Goal: Information Seeking & Learning: Learn about a topic

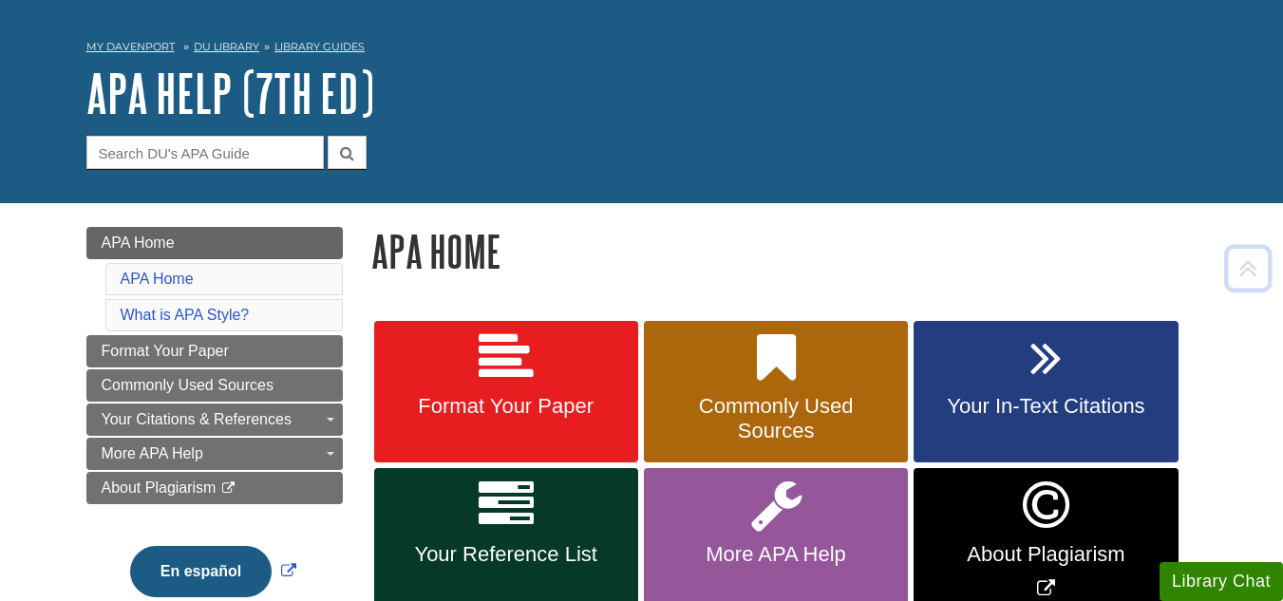
scroll to position [47, 0]
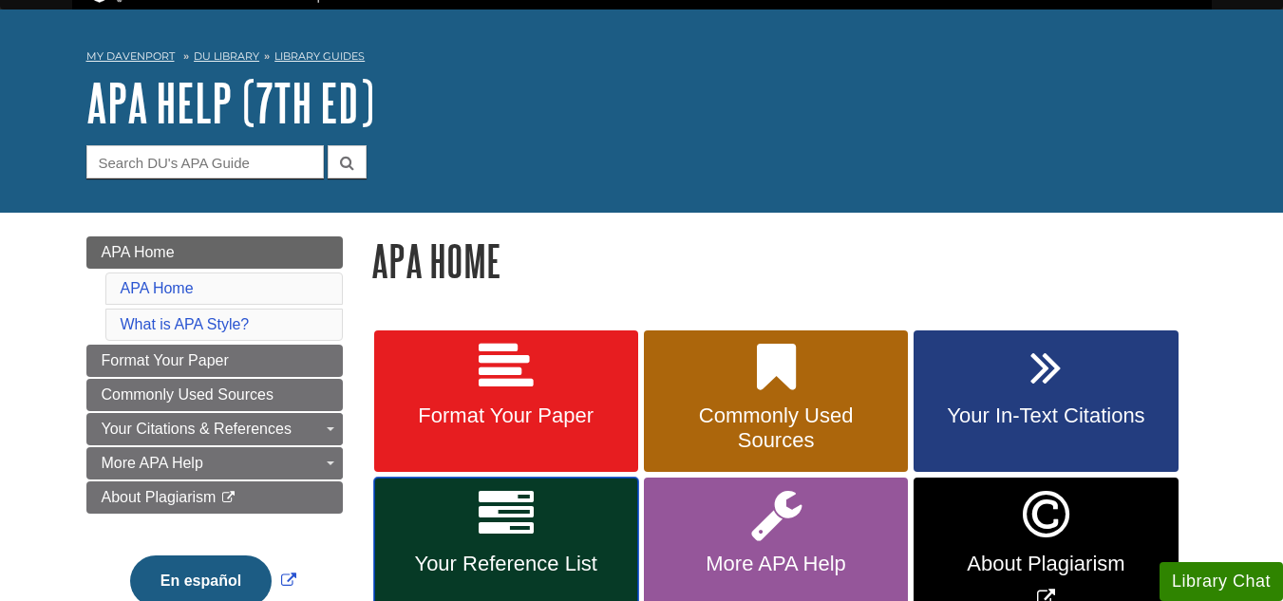
click at [505, 529] on icon at bounding box center [506, 514] width 55 height 55
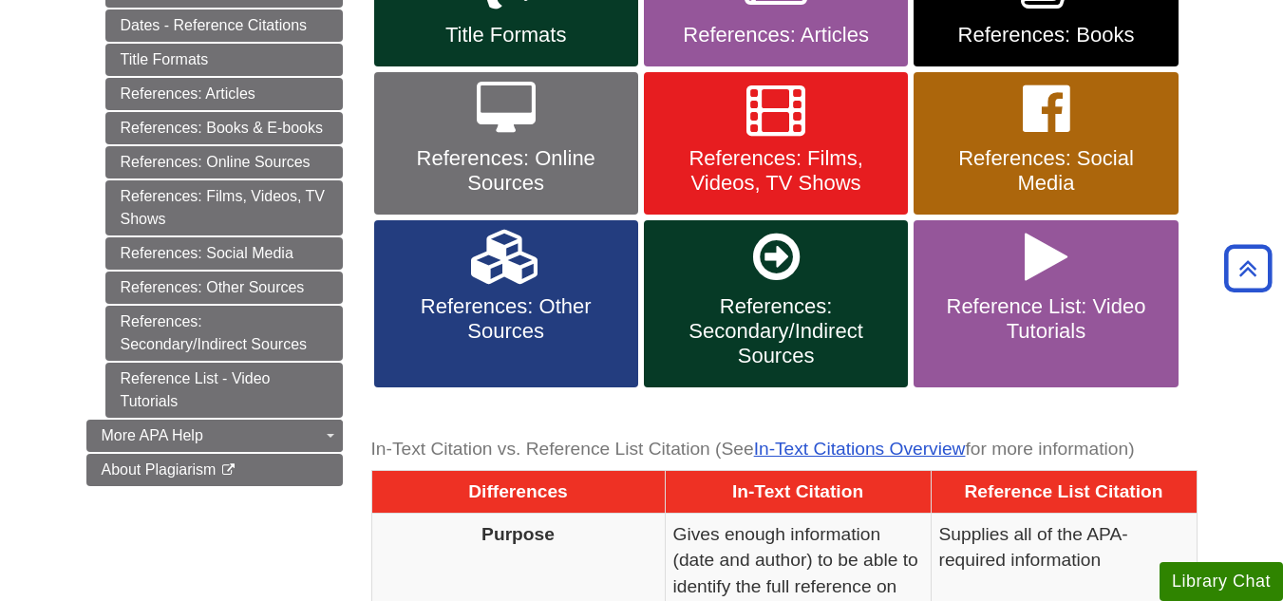
scroll to position [575, 0]
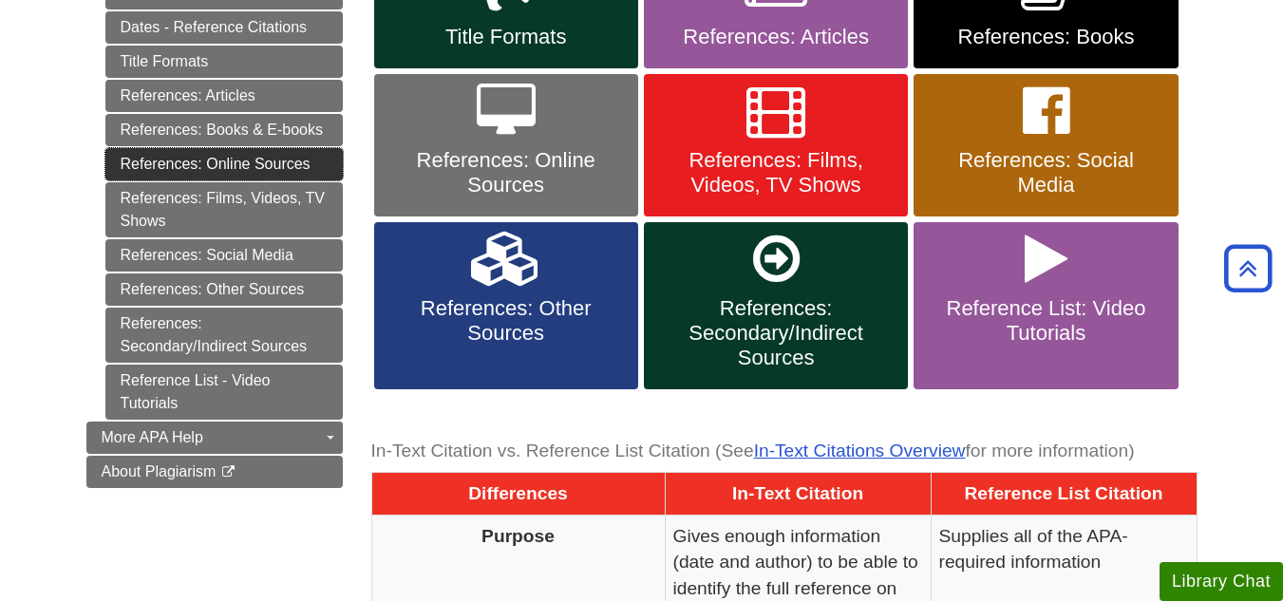
click at [217, 165] on link "References: Online Sources" at bounding box center [223, 164] width 237 height 32
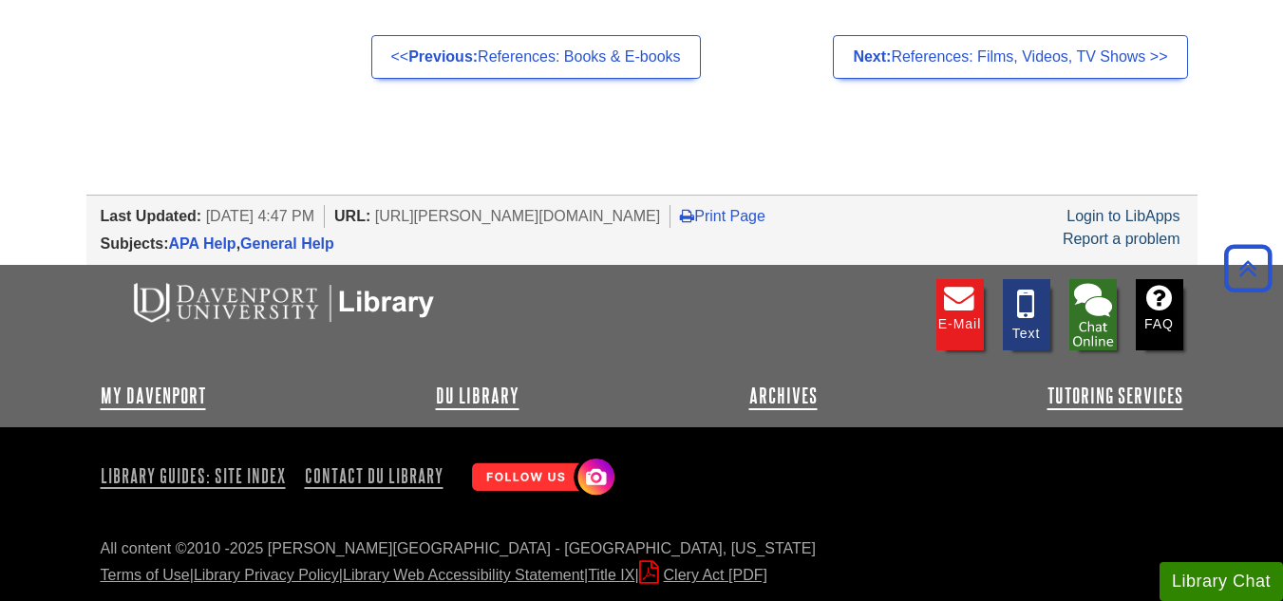
scroll to position [17874, 0]
